Goal: Task Accomplishment & Management: Complete application form

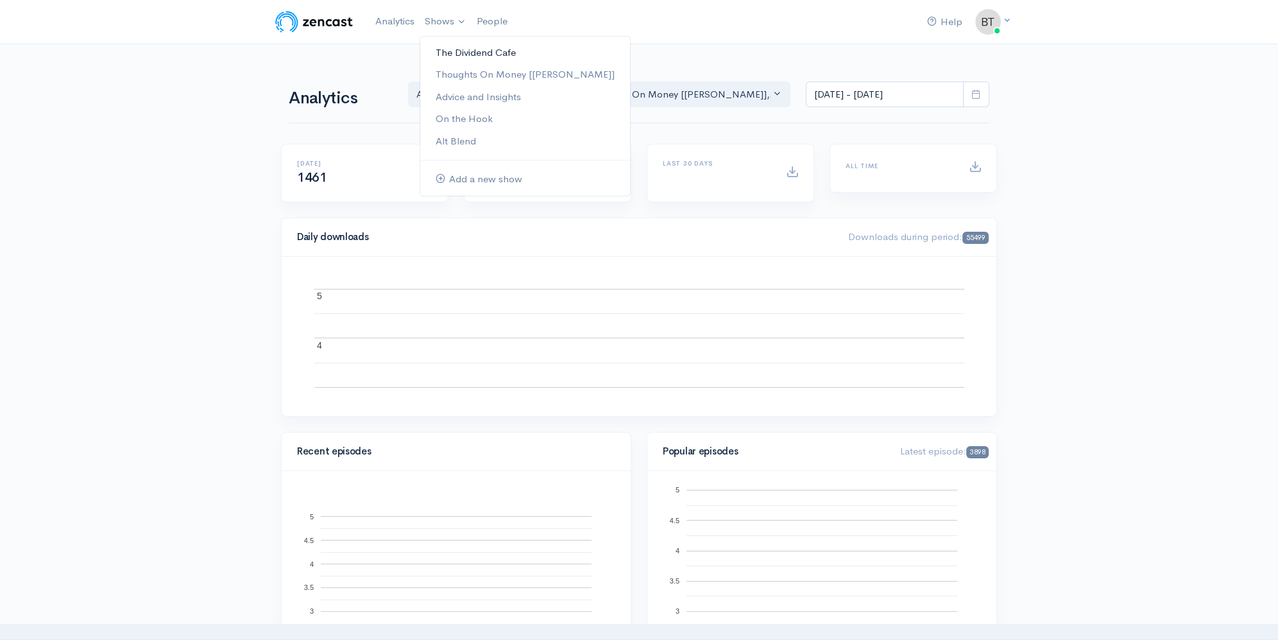
click at [444, 53] on link "The Dividend Cafe" at bounding box center [525, 53] width 210 height 22
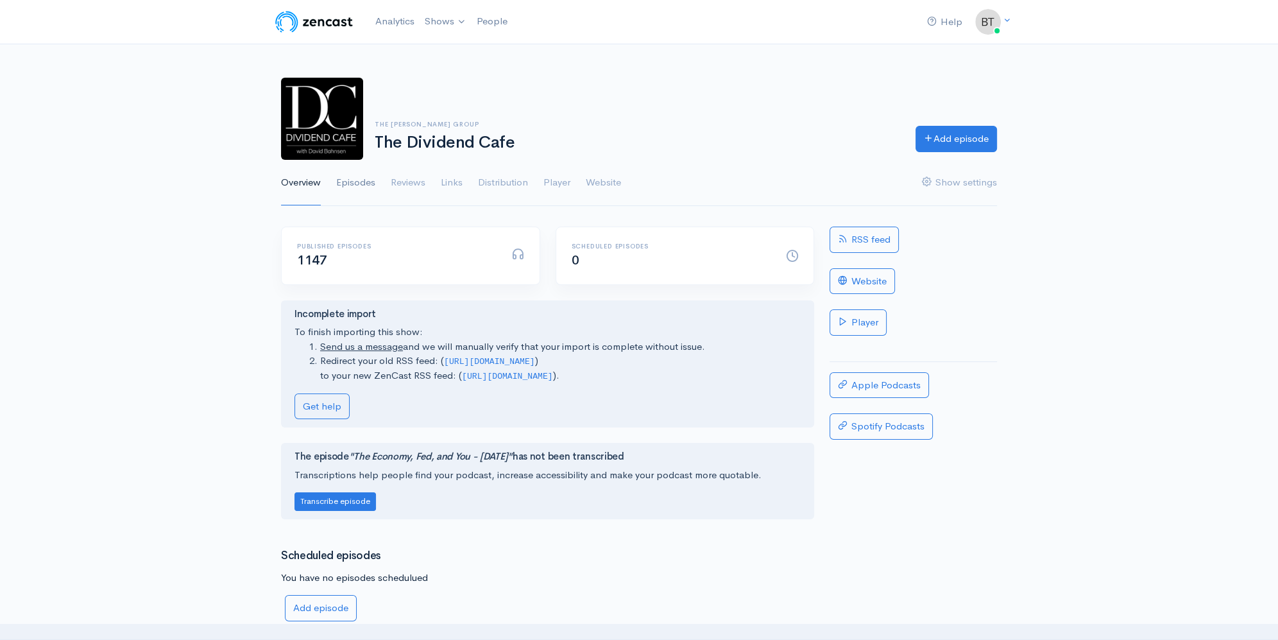
click at [343, 183] on link "Episodes" at bounding box center [355, 183] width 39 height 46
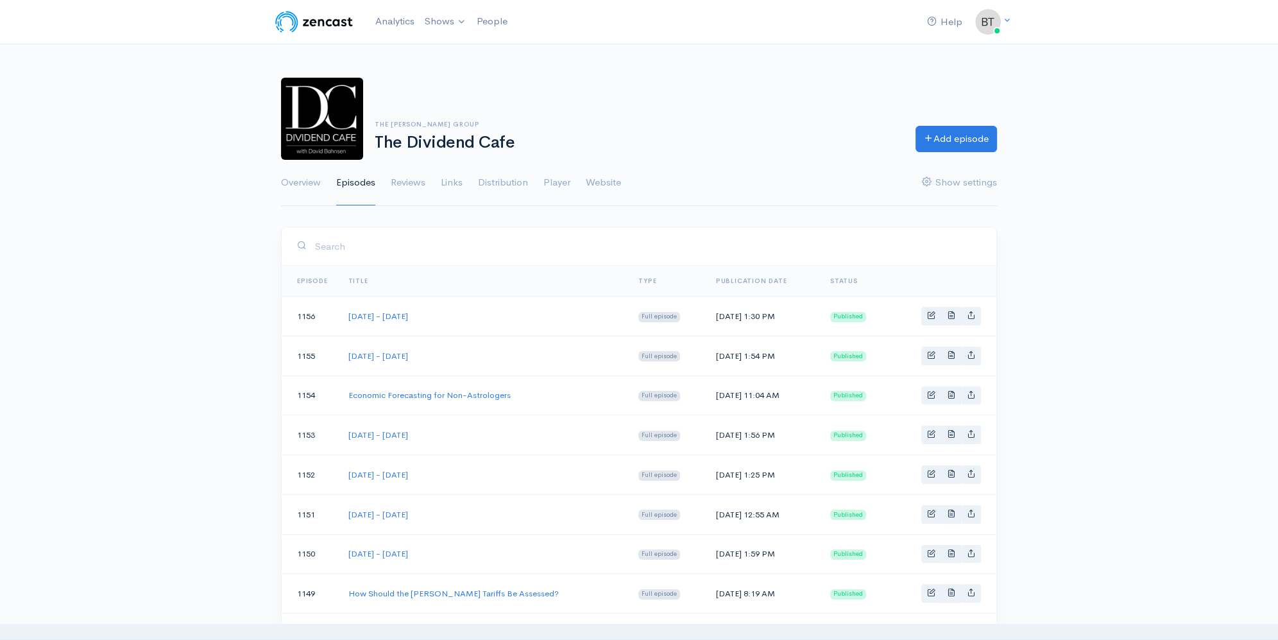
click at [506, 371] on td "[DATE] - [DATE]" at bounding box center [483, 355] width 291 height 40
drag, startPoint x: 484, startPoint y: 473, endPoint x: 348, endPoint y: 473, distance: 136.6
click at [348, 473] on td "[DATE] - [DATE]" at bounding box center [483, 475] width 291 height 40
copy link "[DATE] - [DATE]"
click at [965, 133] on link "Add episode" at bounding box center [955, 137] width 81 height 26
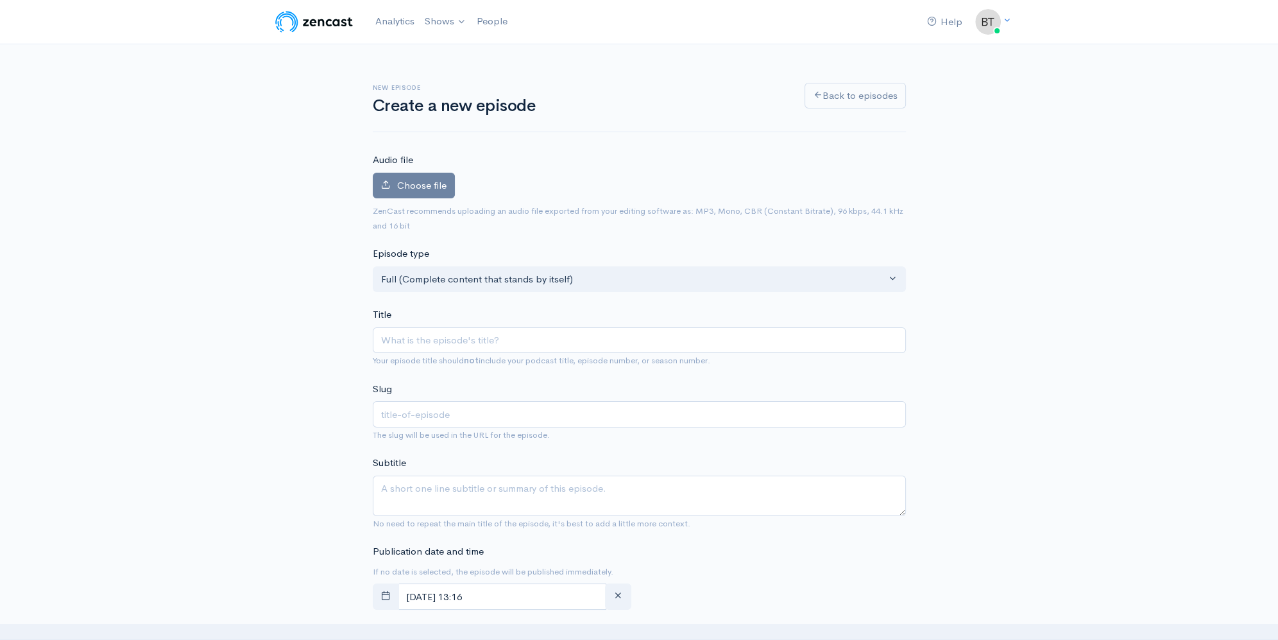
type input "[DATE] - [DATE]"
type input "[DATE]-[DATE]"
click at [476, 342] on input "[DATE] - [DATE]" at bounding box center [639, 340] width 533 height 26
type input "[DATE] - [DATE]"
type input "[DATE]-[DATE]"
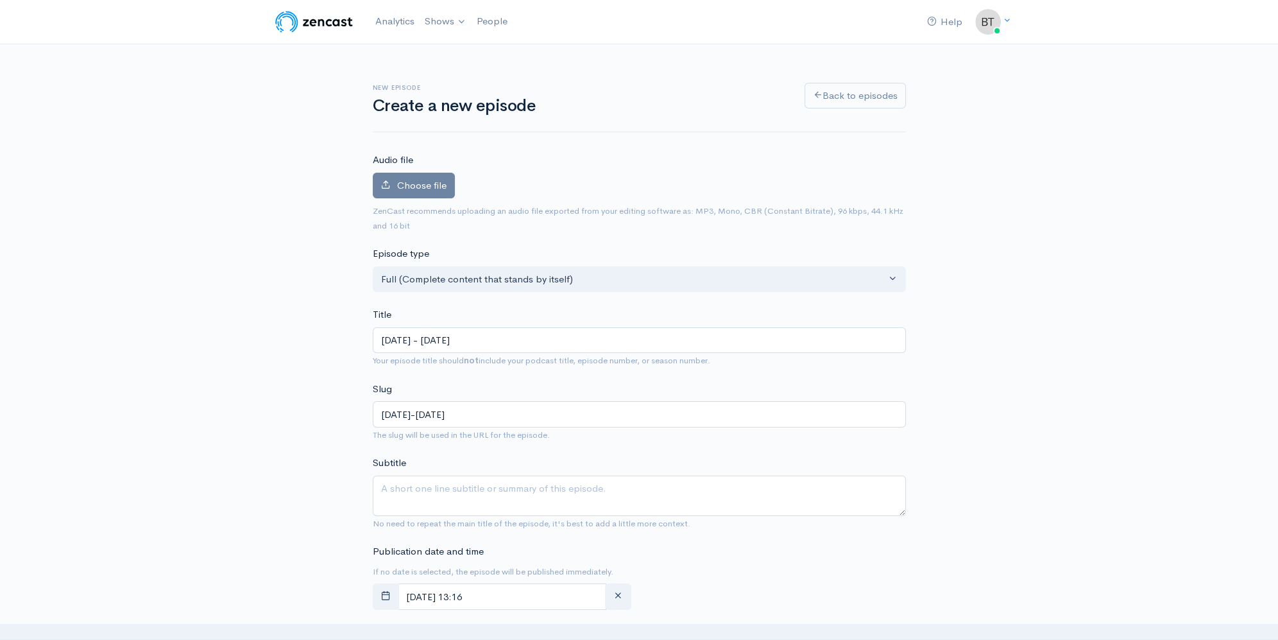
type input "[DATE] - [DATE]"
type input "[DATE]-[DATE]"
type input "[DATE] - [DATE]"
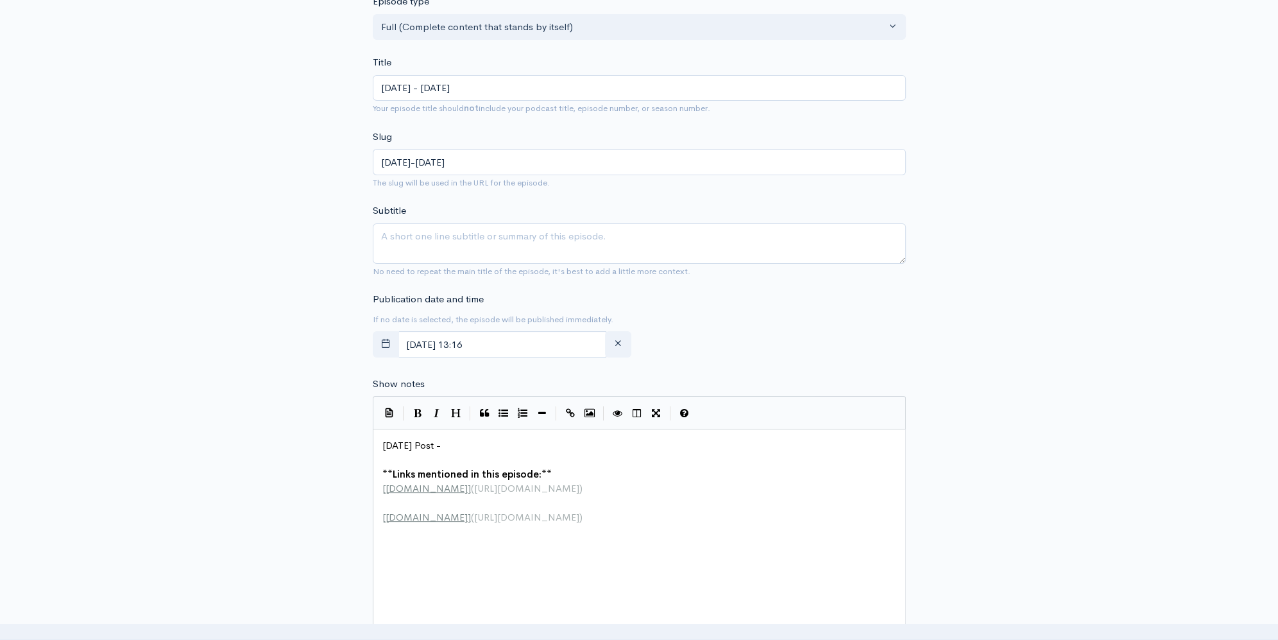
scroll to position [378, 0]
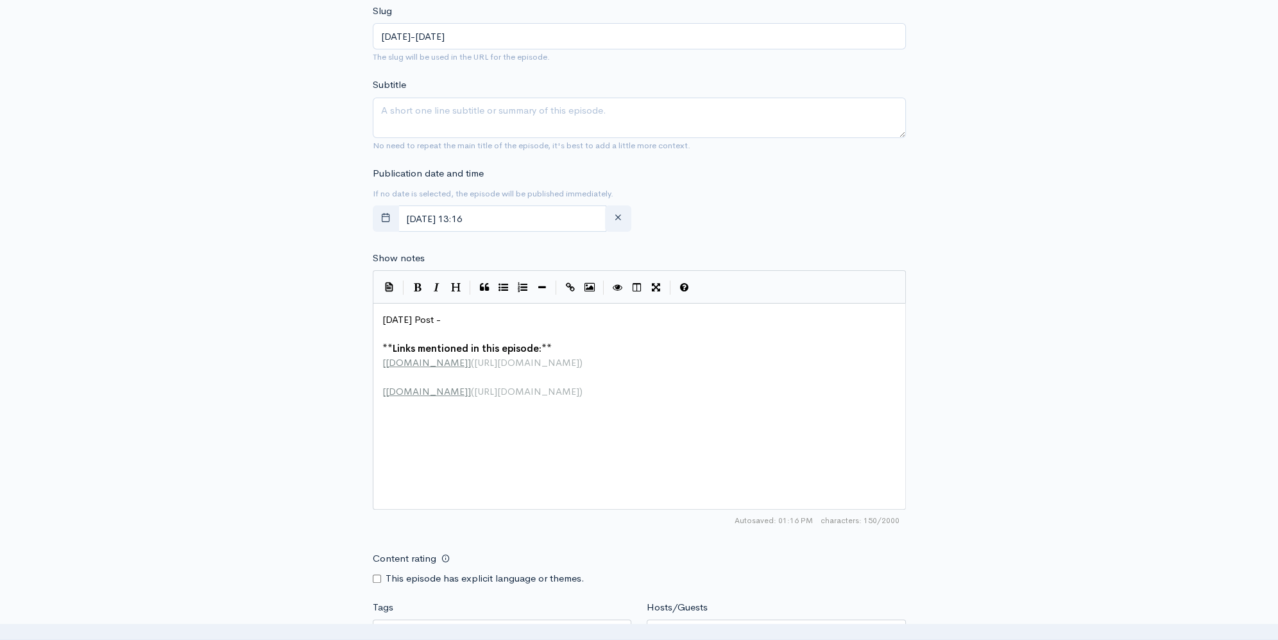
type textarea "[DATE] Post -"
drag, startPoint x: 451, startPoint y: 317, endPoint x: 359, endPoint y: 313, distance: 91.8
paste textarea
type textarea "[DATE] - [DATE]"
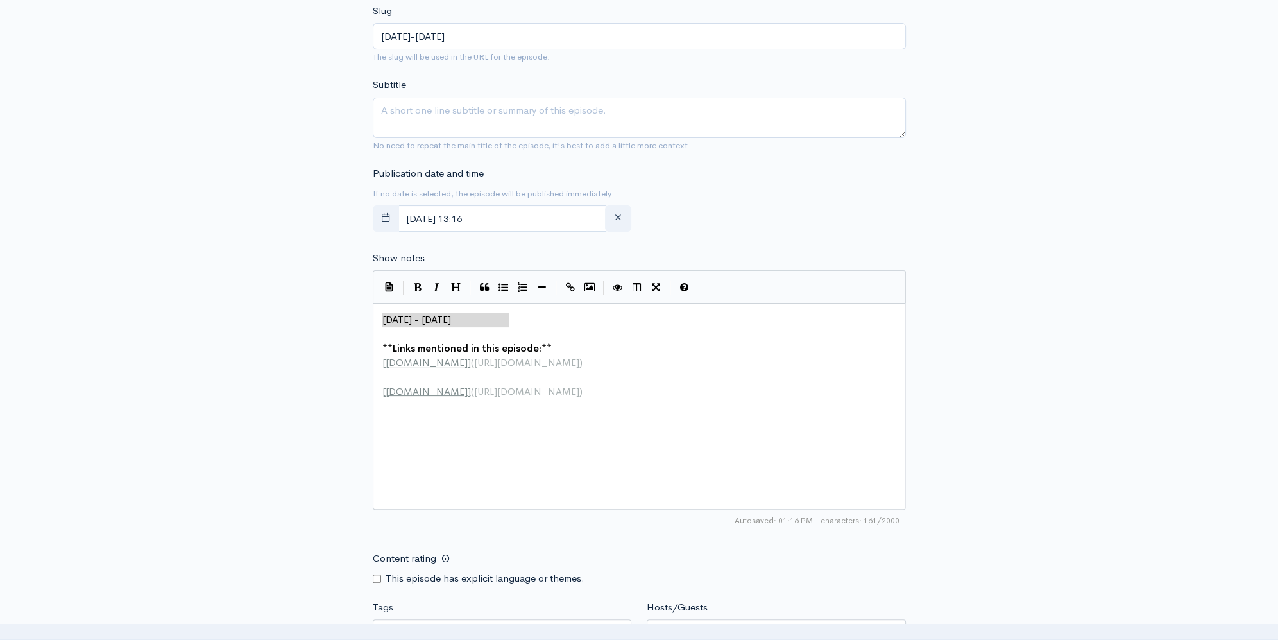
drag, startPoint x: 502, startPoint y: 316, endPoint x: 369, endPoint y: 321, distance: 132.9
paste textarea
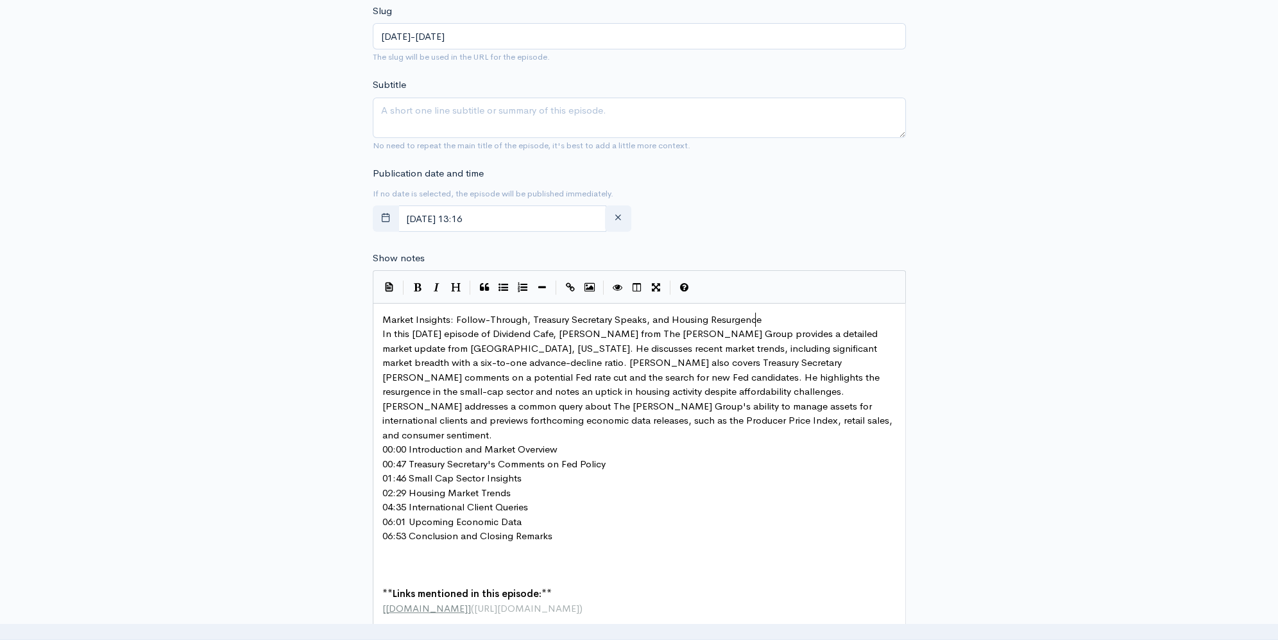
click at [775, 314] on pre "Market Insights: Follow-Through, Treasury Secretary Speaks, and Housing Resurge…" at bounding box center [644, 319] width 528 height 15
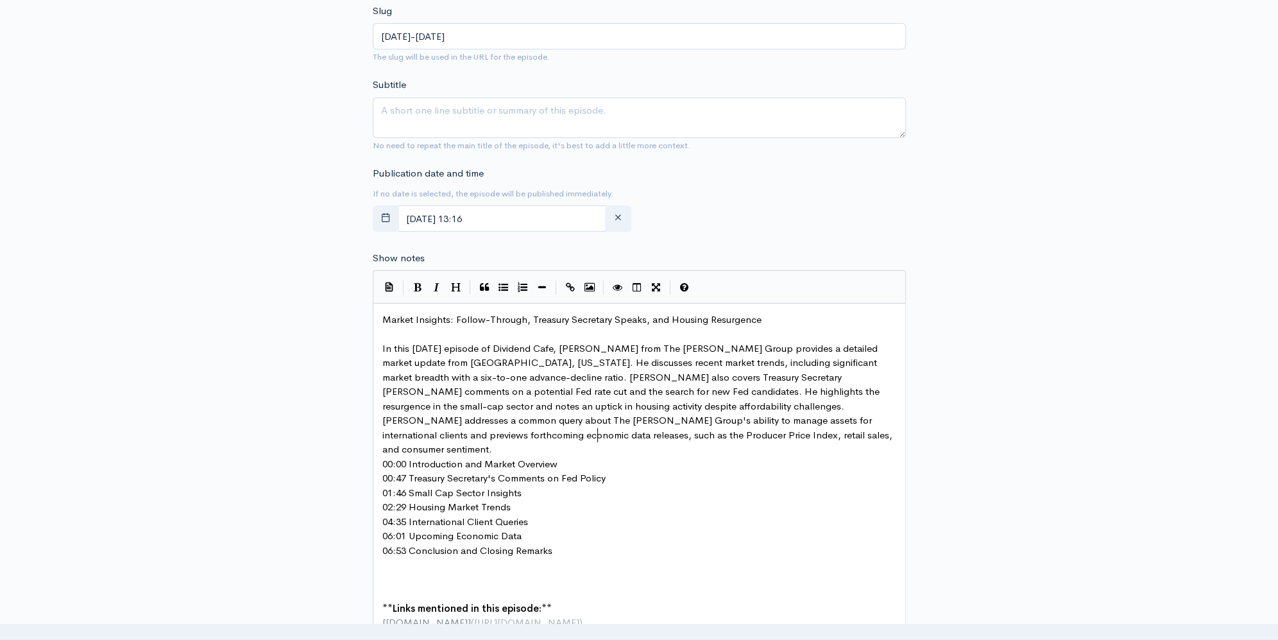
click at [606, 431] on pre "In this [DATE] episode of Dividend Cafe, [PERSON_NAME] from The [PERSON_NAME] G…" at bounding box center [644, 398] width 528 height 115
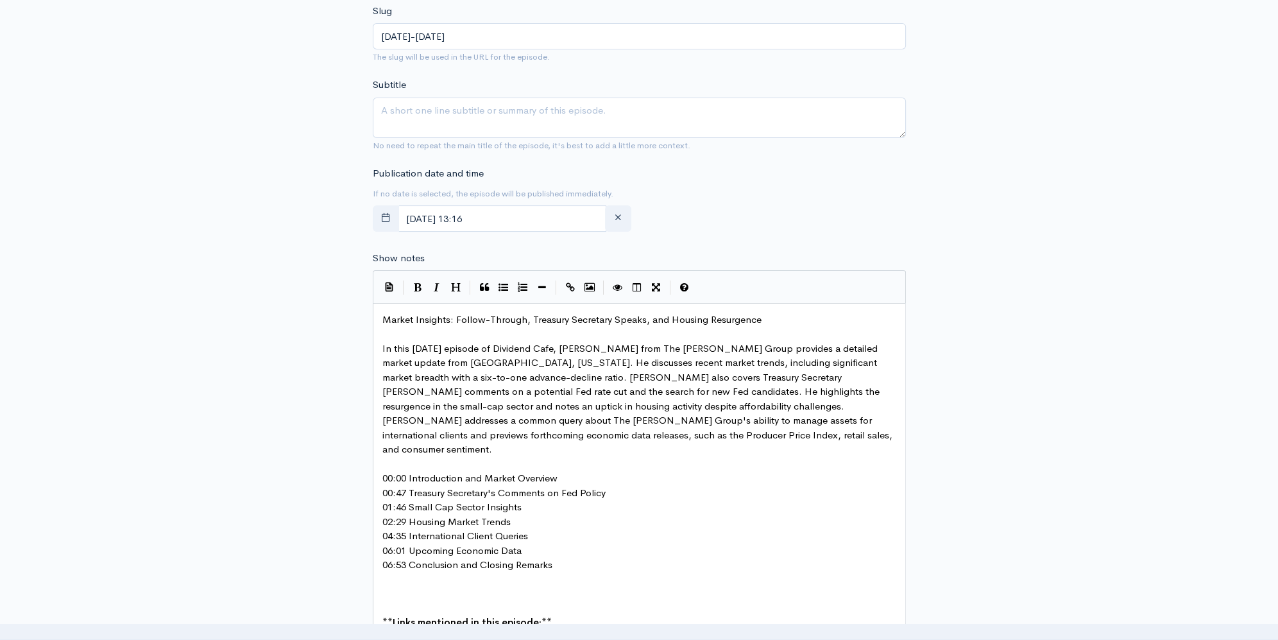
click at [582, 471] on pre "00:00 Introduction and Market Overview" at bounding box center [644, 478] width 528 height 15
click at [614, 500] on pre "00:47 Treasury Secretary's Comments on Fed Policy" at bounding box center [644, 507] width 528 height 15
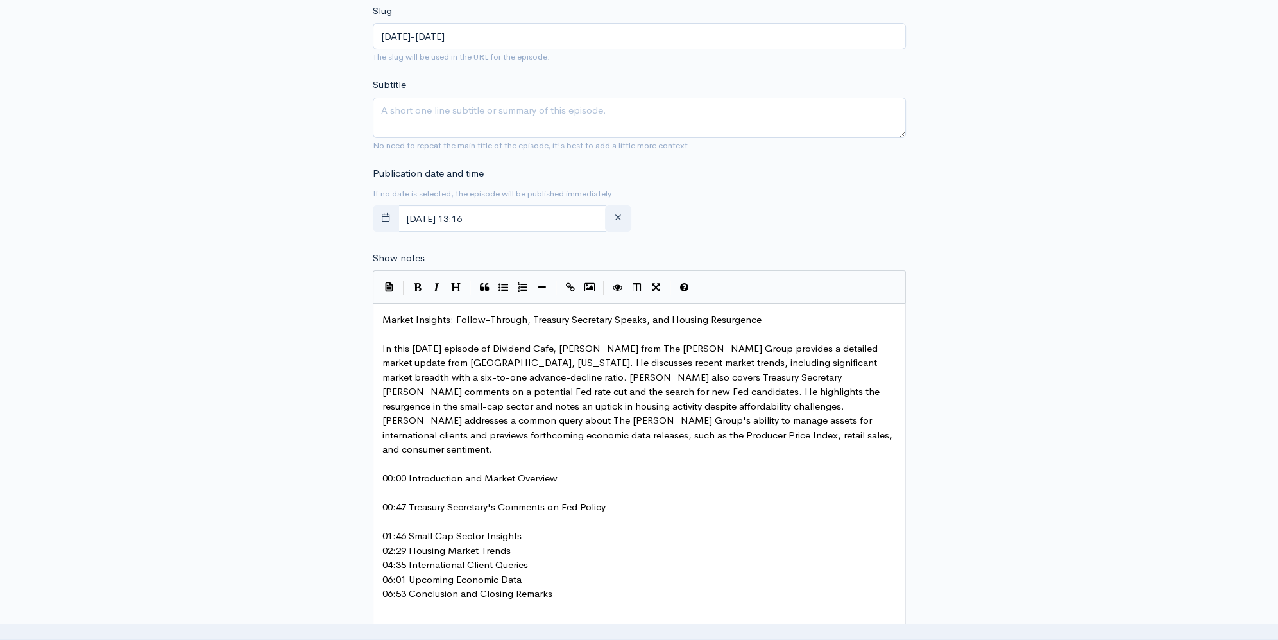
click at [538, 529] on pre "01:46 Small Cap Sector Insights" at bounding box center [644, 536] width 528 height 15
click at [518, 557] on pre "02:29 Housing Market Trends" at bounding box center [644, 564] width 528 height 15
click at [541, 586] on pre "04:35 International Client Queries" at bounding box center [644, 593] width 528 height 15
click at [536, 615] on pre "06:01 Upcoming Economic Data" at bounding box center [644, 622] width 528 height 15
drag, startPoint x: 613, startPoint y: 350, endPoint x: 622, endPoint y: 352, distance: 8.6
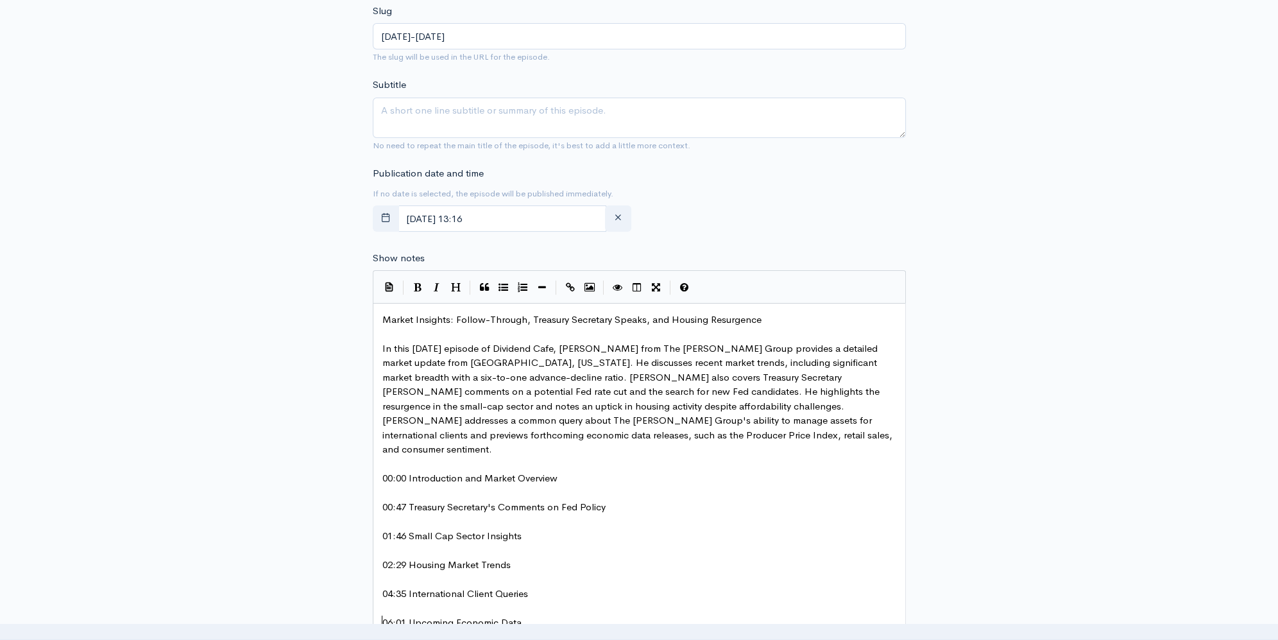
click at [614, 350] on span "In this [DATE] episode of Dividend Cafe, [PERSON_NAME] from The [PERSON_NAME] G…" at bounding box center [638, 399] width 513 height 114
type textarea "zy"
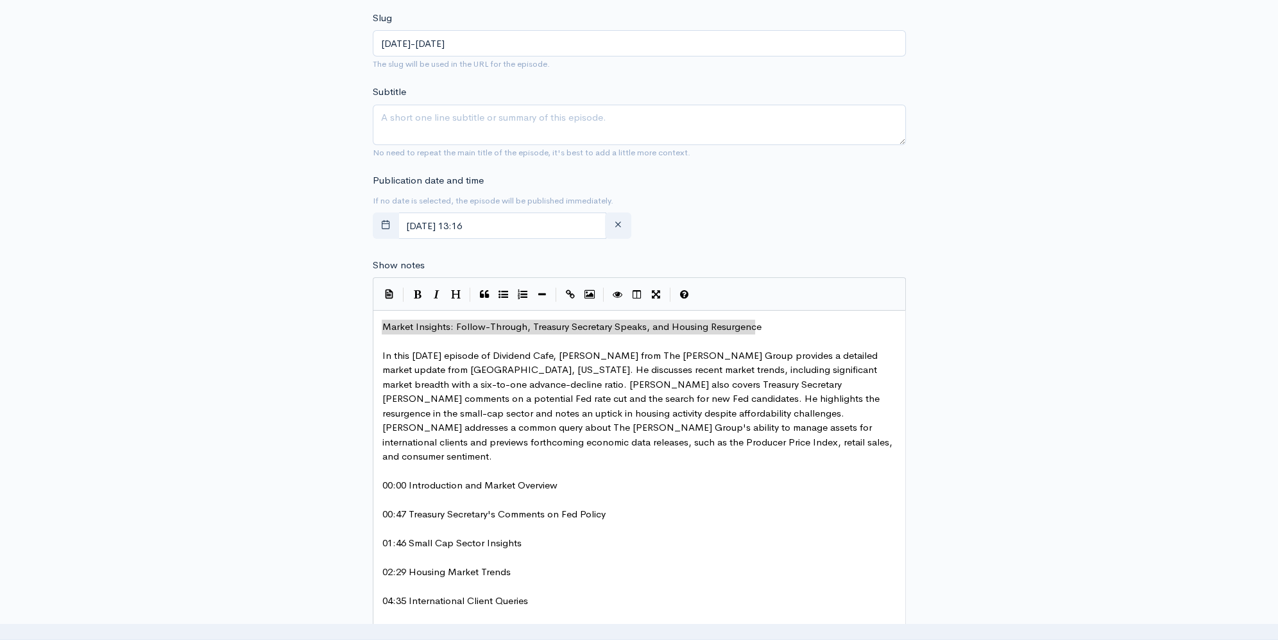
drag, startPoint x: 770, startPoint y: 325, endPoint x: 338, endPoint y: 330, distance: 431.7
type textarea "Market Insights: Follow-Through, Treasury Secretary Speaks, and Housing Resurge…"
click at [437, 117] on textarea "Subtitle" at bounding box center [639, 125] width 533 height 40
paste textarea "Market Insights: Follow-Through, Treasury Secretary Speaks, and Housing Resurge…"
type textarea "Market Insights: Follow-Through, Treasury Secretary Speaks, and Housing Resurge…"
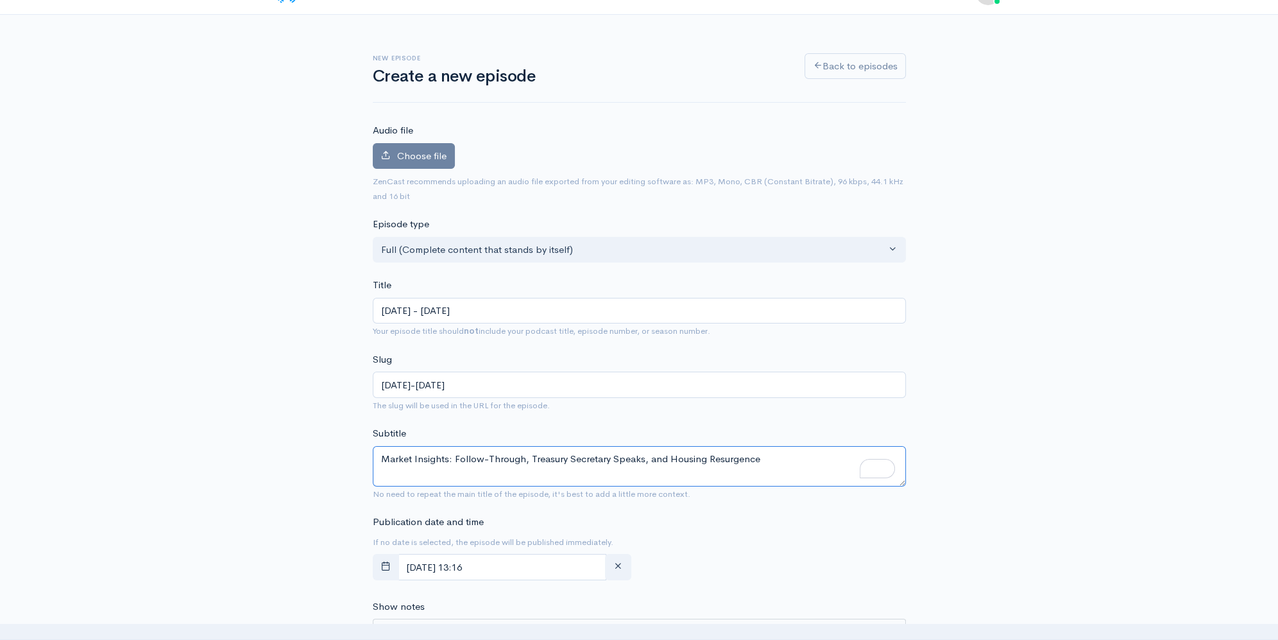
scroll to position [0, 0]
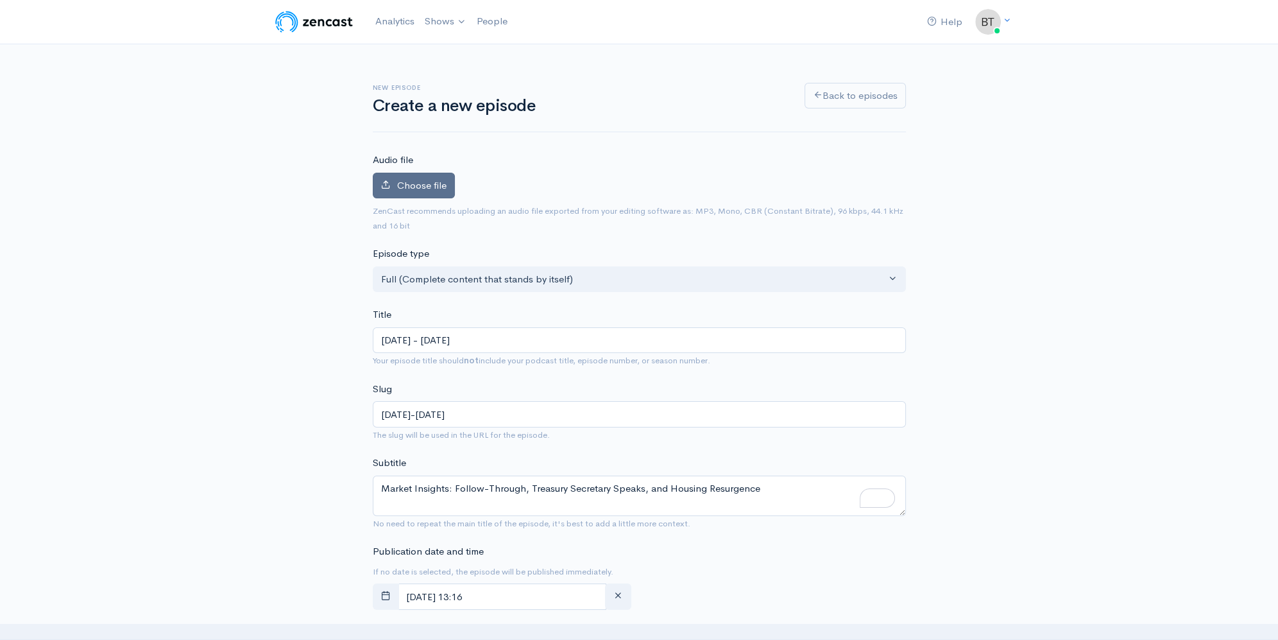
click at [434, 186] on span "Choose file" at bounding box center [421, 185] width 49 height 12
click at [0, 0] on input "Choose file" at bounding box center [0, 0] width 0 height 0
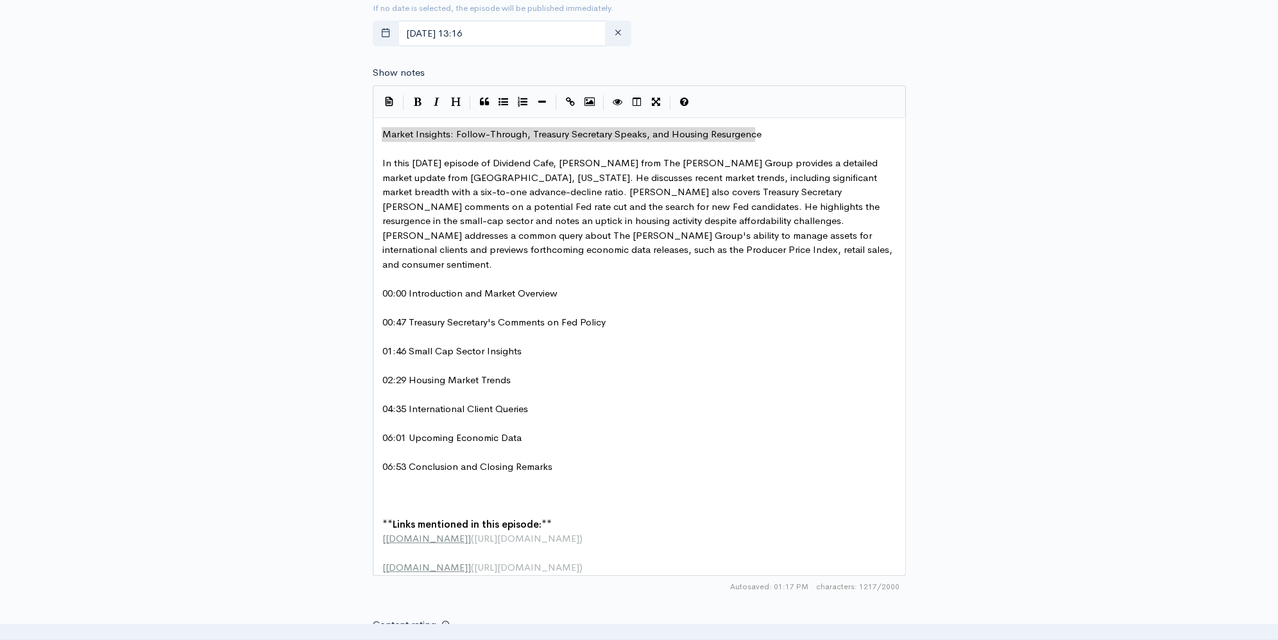
scroll to position [641, 0]
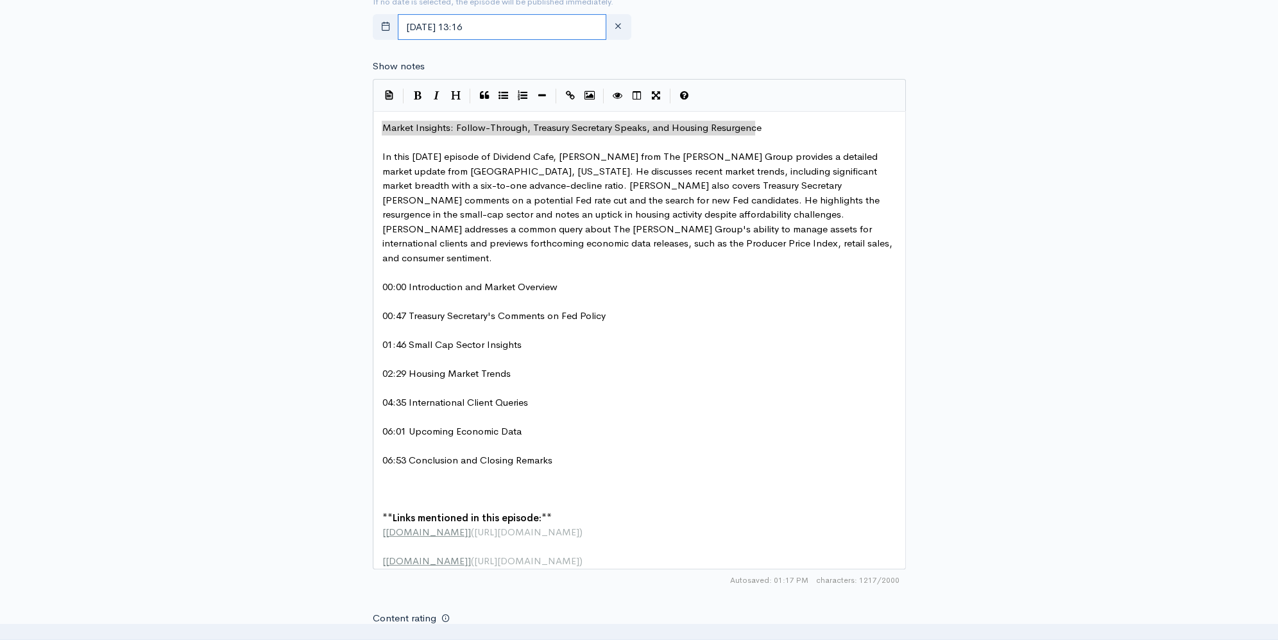
click at [504, 28] on input "[DATE] 13:16" at bounding box center [502, 27] width 209 height 26
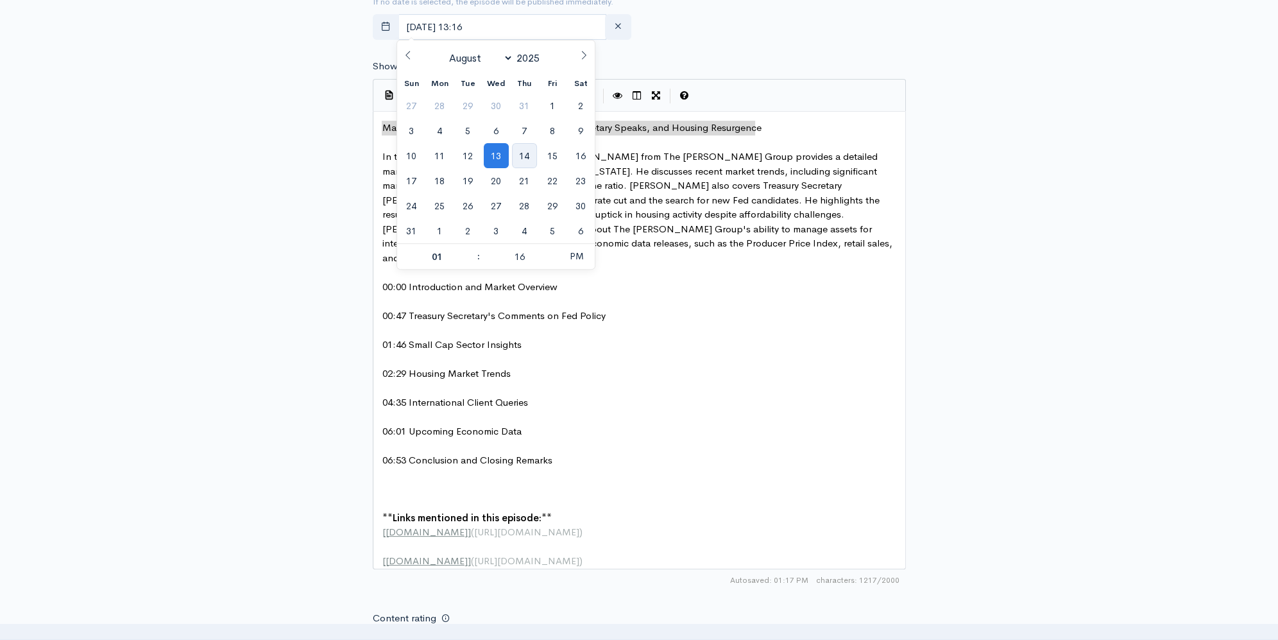
click at [521, 152] on span "14" at bounding box center [524, 155] width 25 height 25
type input "[DATE] 13:16"
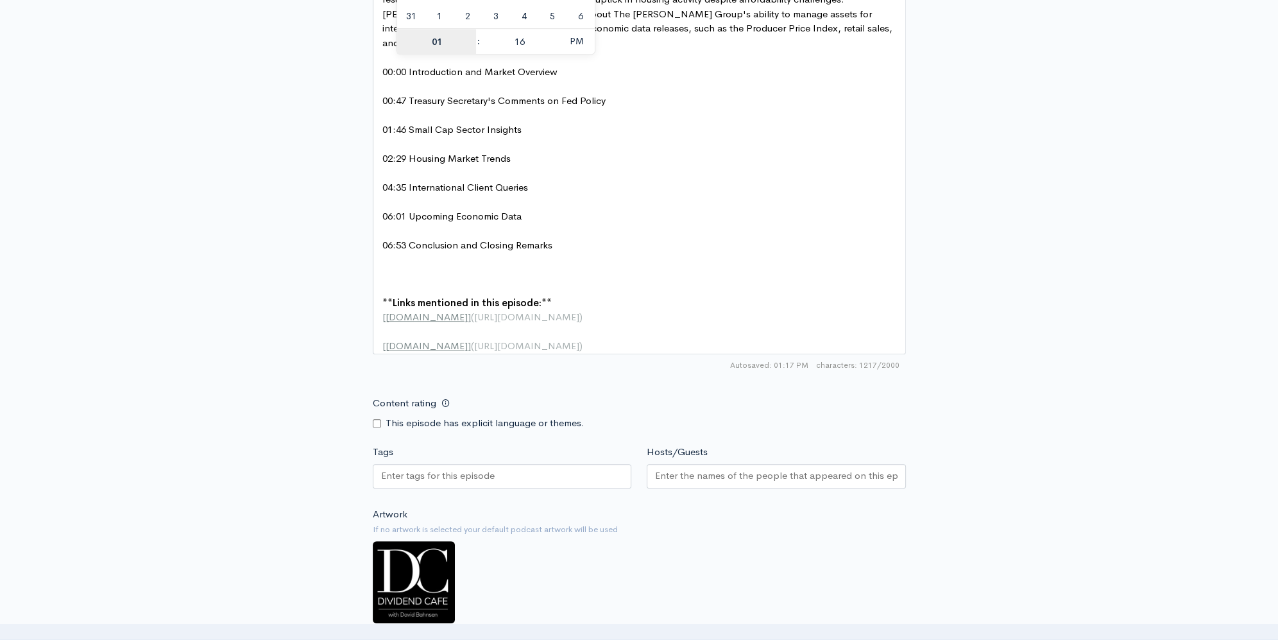
scroll to position [917, 0]
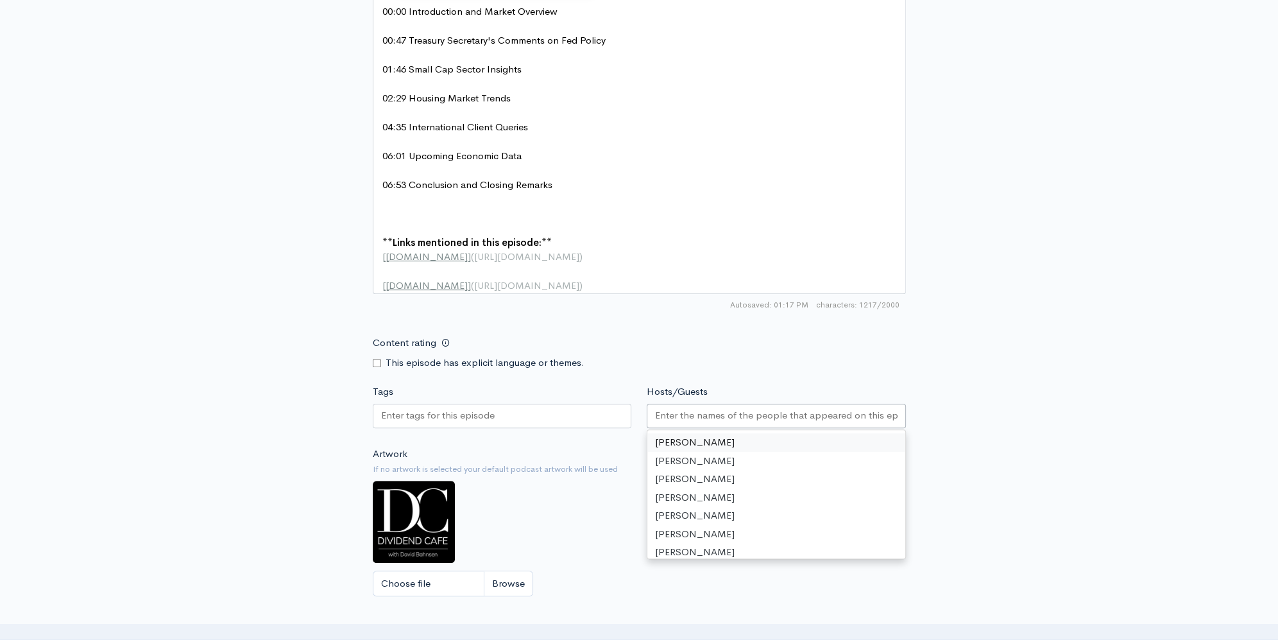
click at [743, 408] on input "Hosts/Guests" at bounding box center [776, 415] width 242 height 15
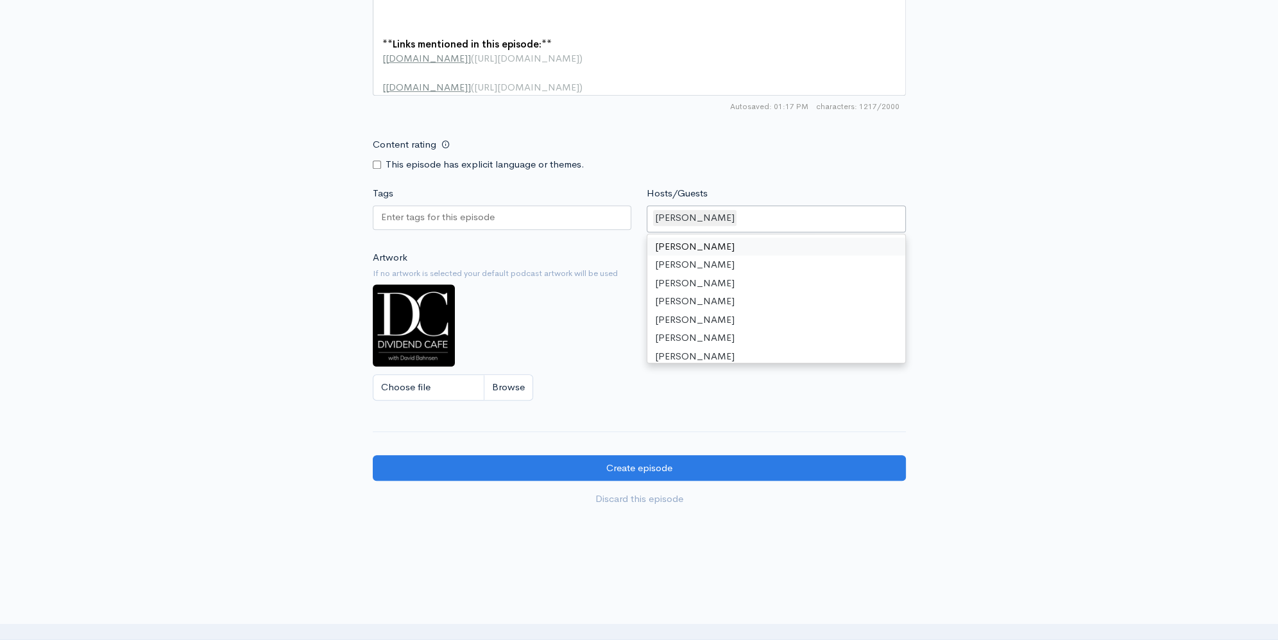
scroll to position [1162, 0]
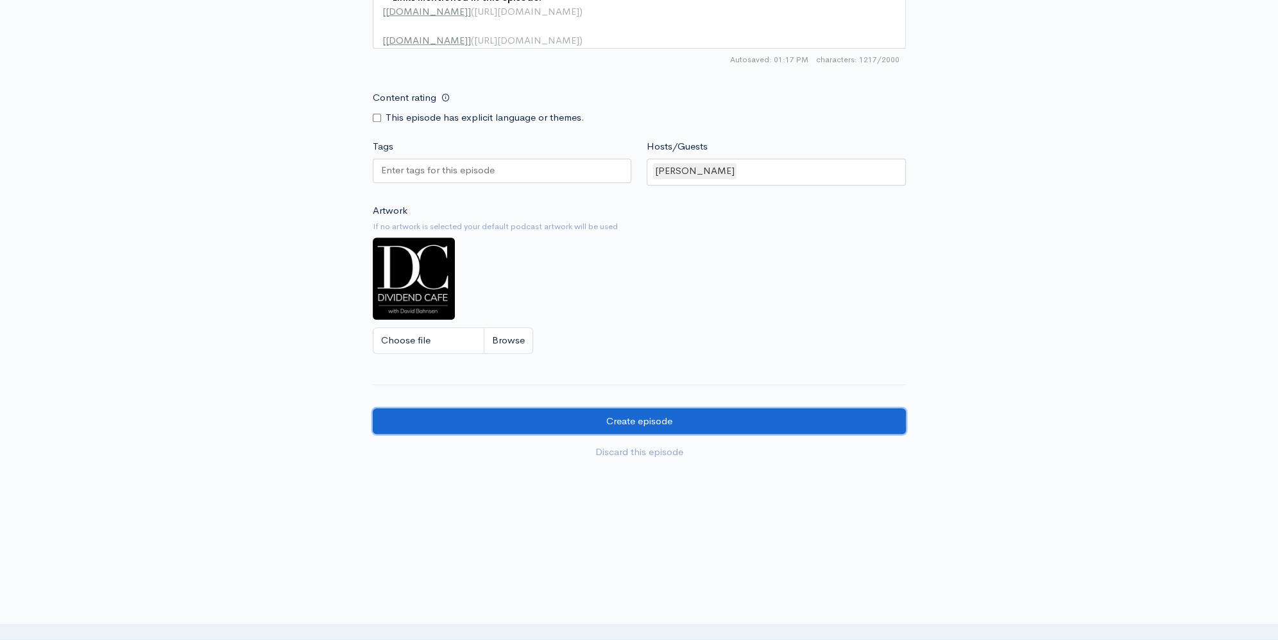
click at [589, 420] on input "Create episode" at bounding box center [639, 421] width 533 height 26
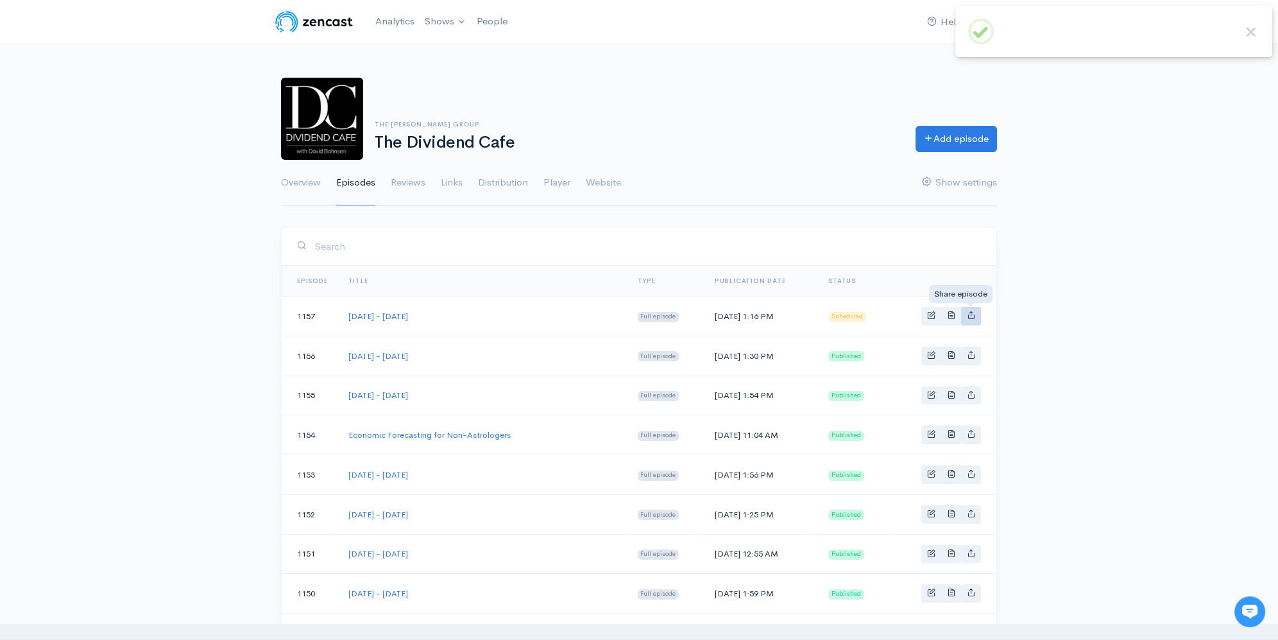
click at [971, 318] on icon "Basic example" at bounding box center [971, 314] width 8 height 8
type input "https://podcast.dividendcafe.com/episodes/wednesday-august-13-2025"
type input "https://dts.podtrac.com/redirect.mp3/media.zencast.fm/the-dividend-cafe-1/49463…"
type input "<iframe src='https://share.zencast.fm/embed/episode/49463b6f-6987-4956-b4f9-7a6…"
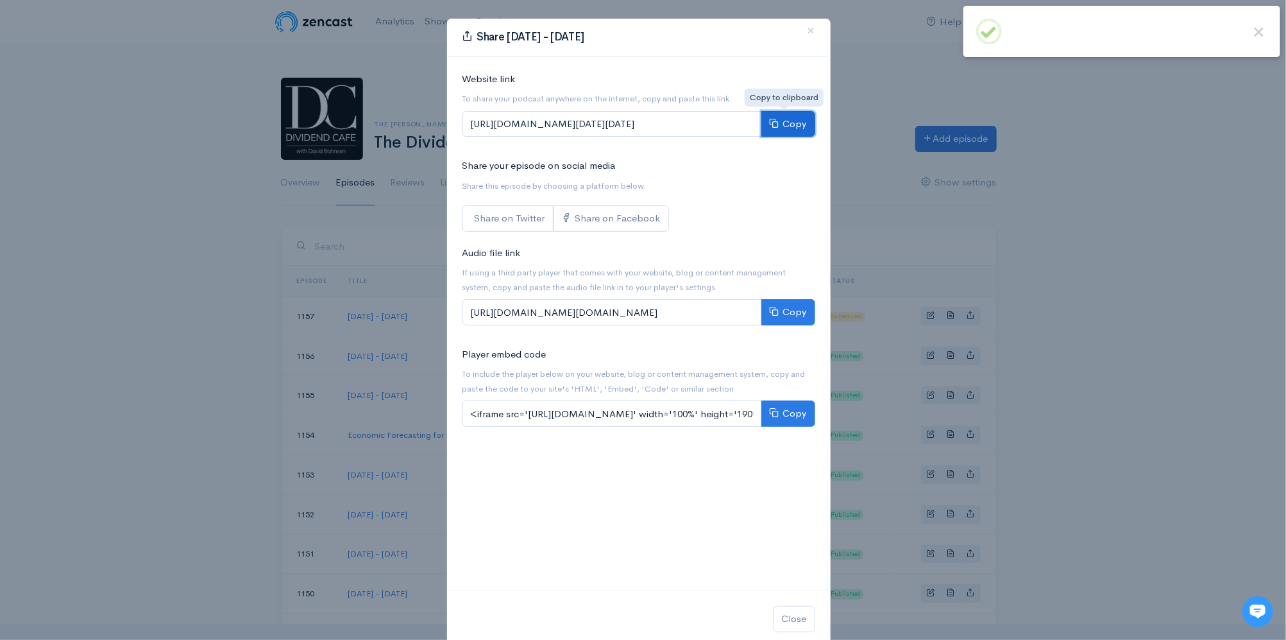
click at [797, 126] on button "Copy" at bounding box center [788, 124] width 54 height 26
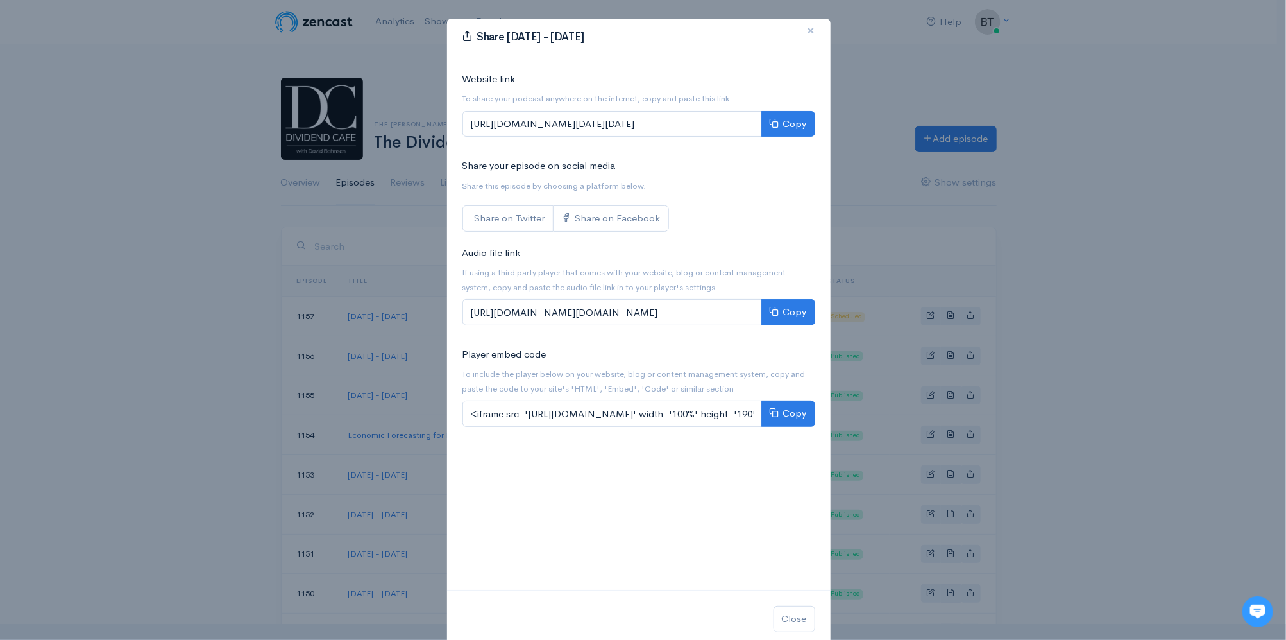
click at [808, 31] on span "×" at bounding box center [812, 30] width 8 height 19
click at [808, 31] on div "Share Wednesday - August 13 , 2025 × Website link To share your podcast anywher…" at bounding box center [638, 333] width 385 height 630
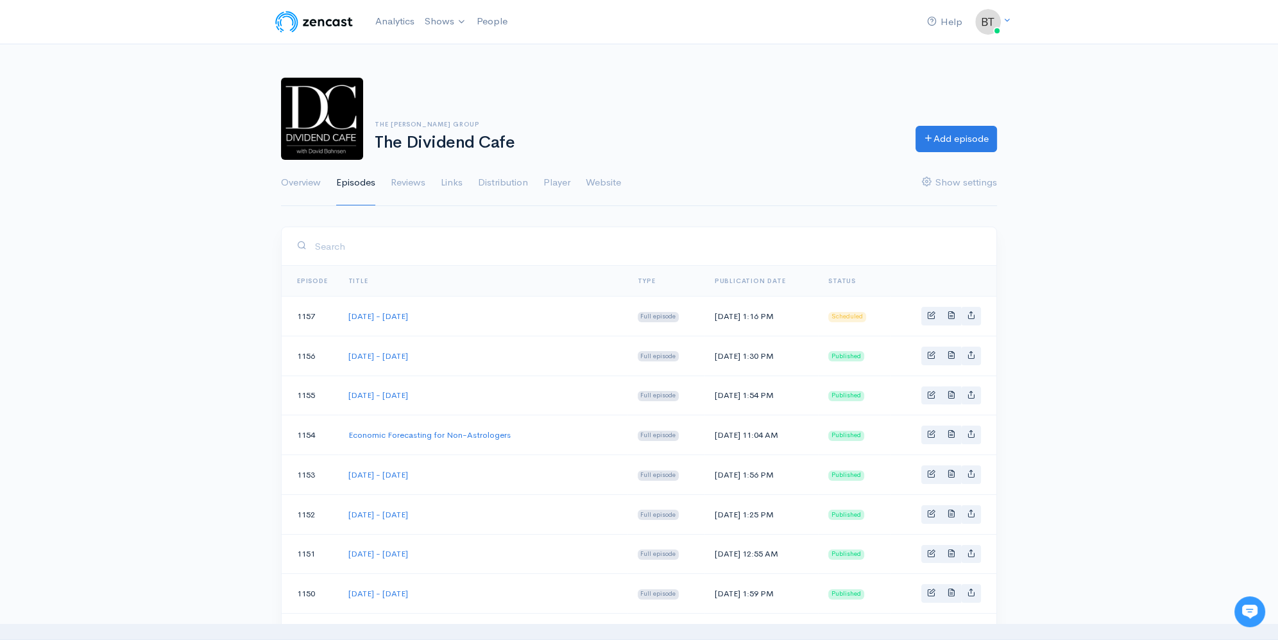
click at [1203, 112] on div "The Bahnsen Group The Dividend Cafe Add episode Overview Episodes Reviews Links…" at bounding box center [639, 134] width 1278 height 144
